Goal: Task Accomplishment & Management: Manage account settings

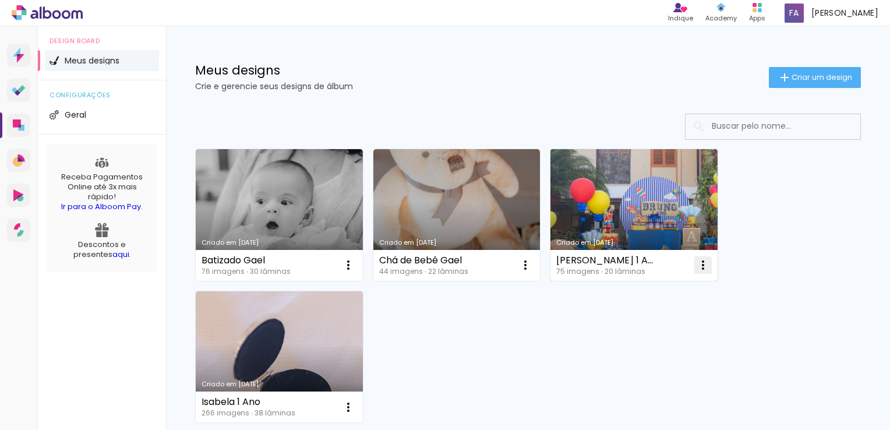
click at [355, 264] on iron-icon at bounding box center [348, 265] width 14 height 14
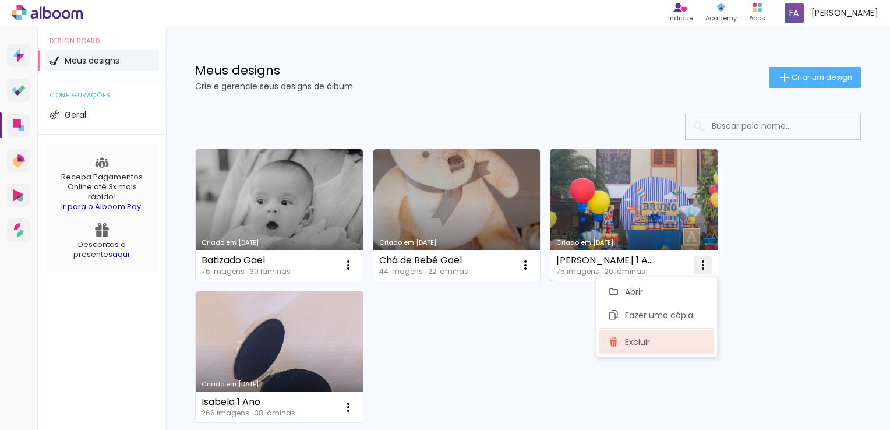
click at [635, 338] on span "Excluir" at bounding box center [637, 342] width 25 height 8
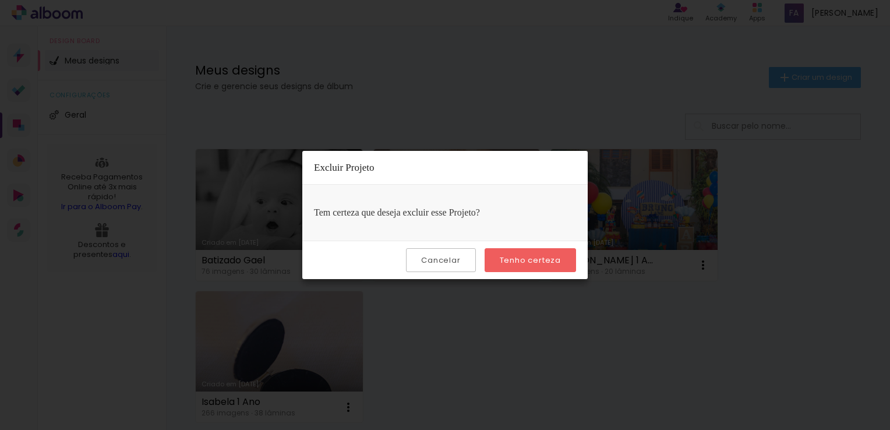
click at [0, 0] on slot "Tenho certeza" at bounding box center [0, 0] width 0 height 0
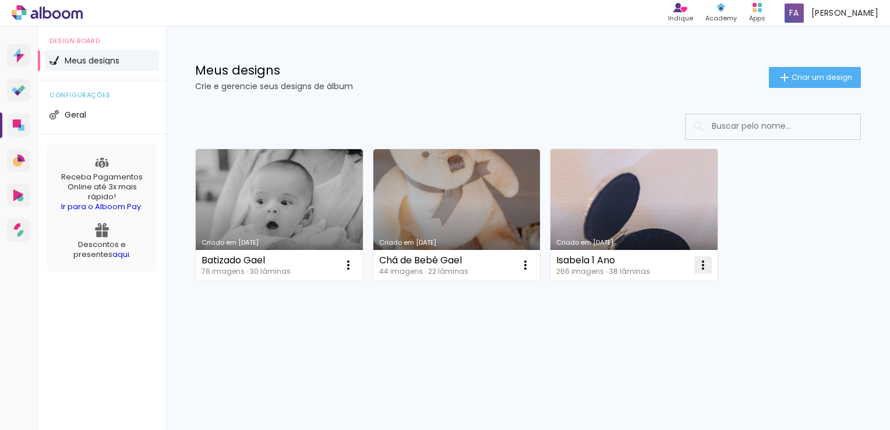
click at [355, 265] on iron-icon at bounding box center [348, 265] width 14 height 14
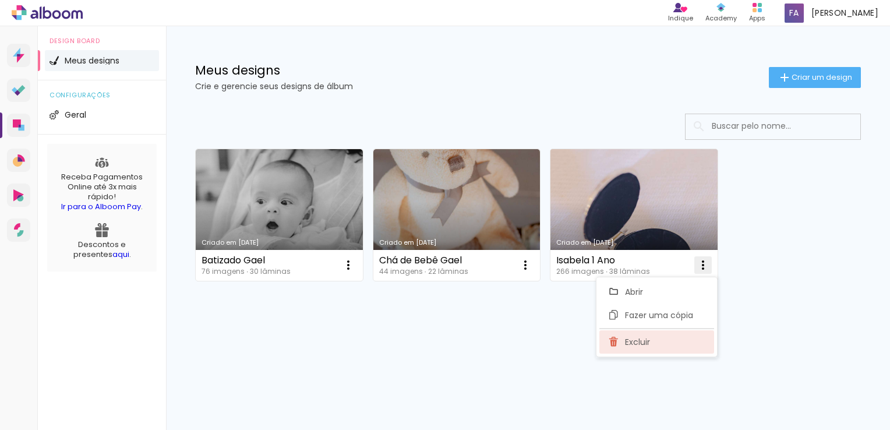
click at [646, 342] on span "Excluir" at bounding box center [637, 342] width 25 height 8
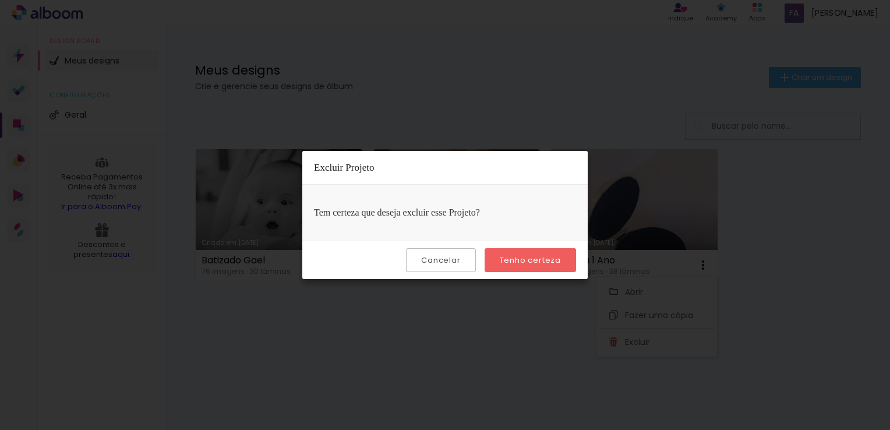
click at [0, 0] on slot "Tenho certeza" at bounding box center [0, 0] width 0 height 0
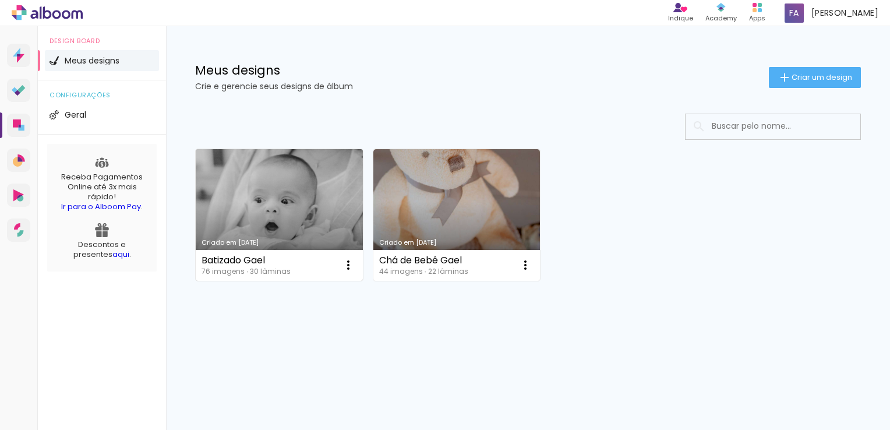
click at [344, 206] on link "Criado em [DATE]" at bounding box center [279, 215] width 167 height 132
